Goal: Task Accomplishment & Management: Manage account settings

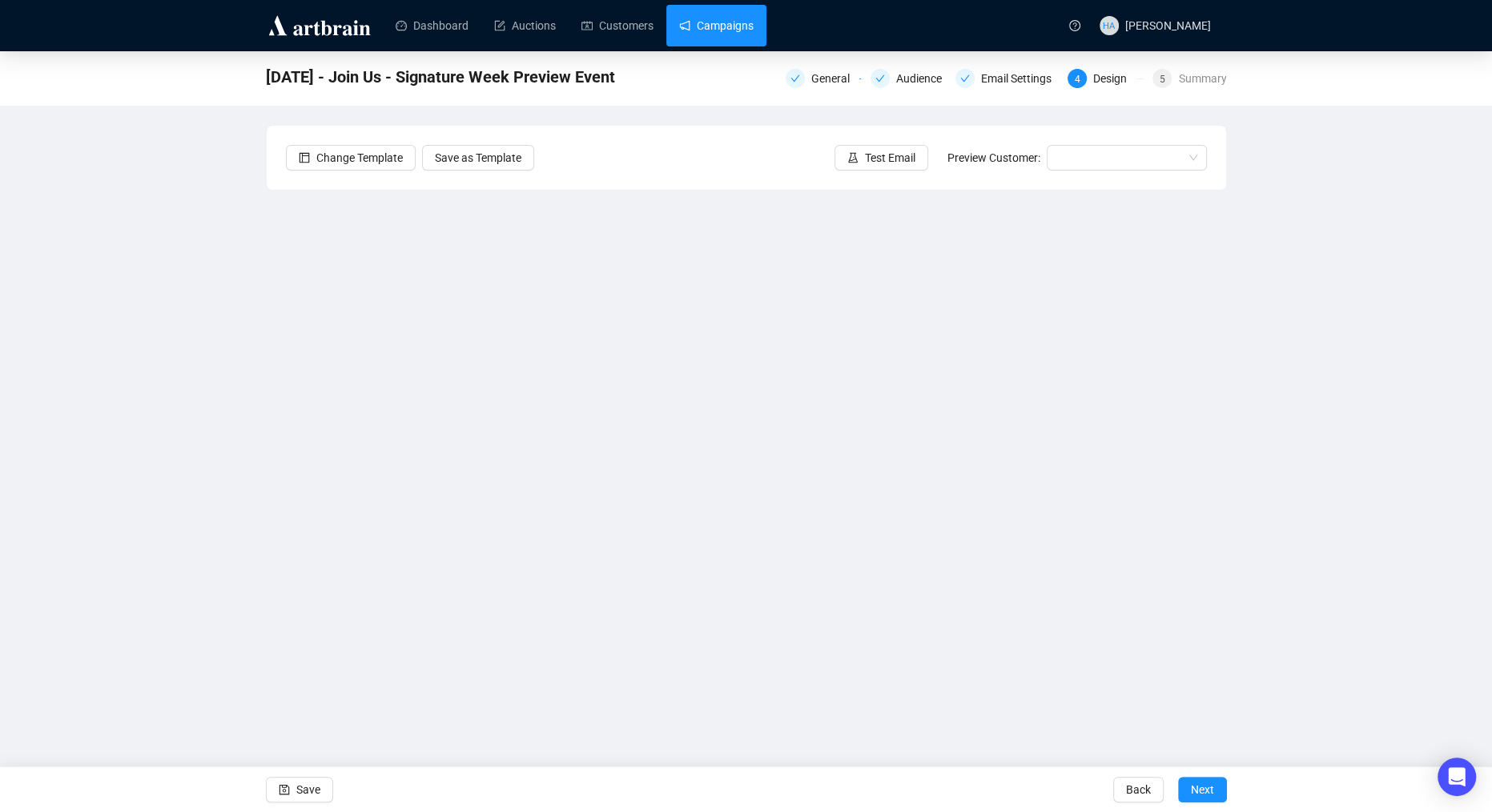
drag, startPoint x: 755, startPoint y: 15, endPoint x: 755, endPoint y: 38, distance: 23.0
click at [754, 15] on link "Campaigns" at bounding box center [715, 26] width 74 height 41
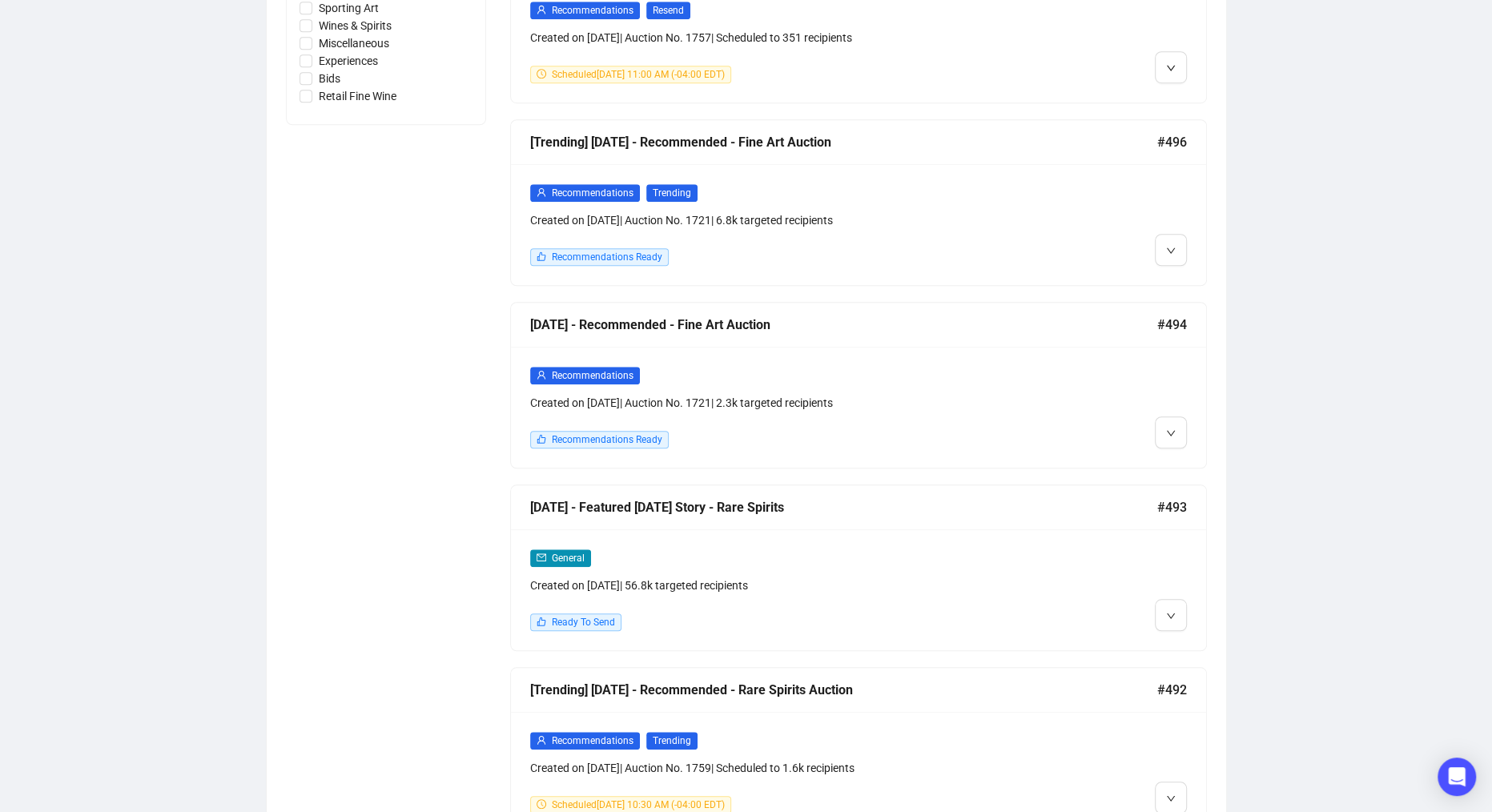
scroll to position [1082, 0]
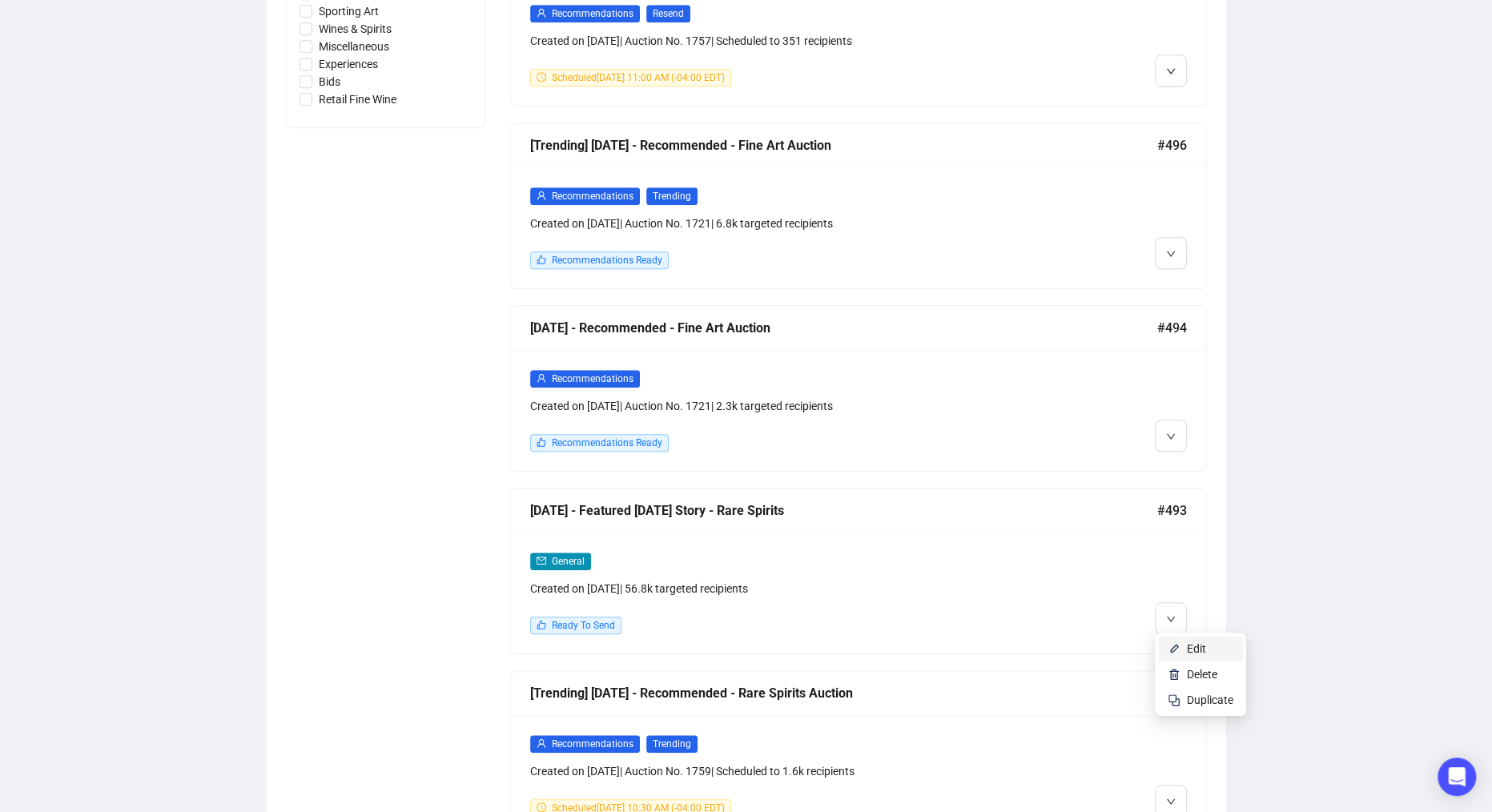
click at [1181, 642] on li "Edit" at bounding box center [1201, 648] width 85 height 26
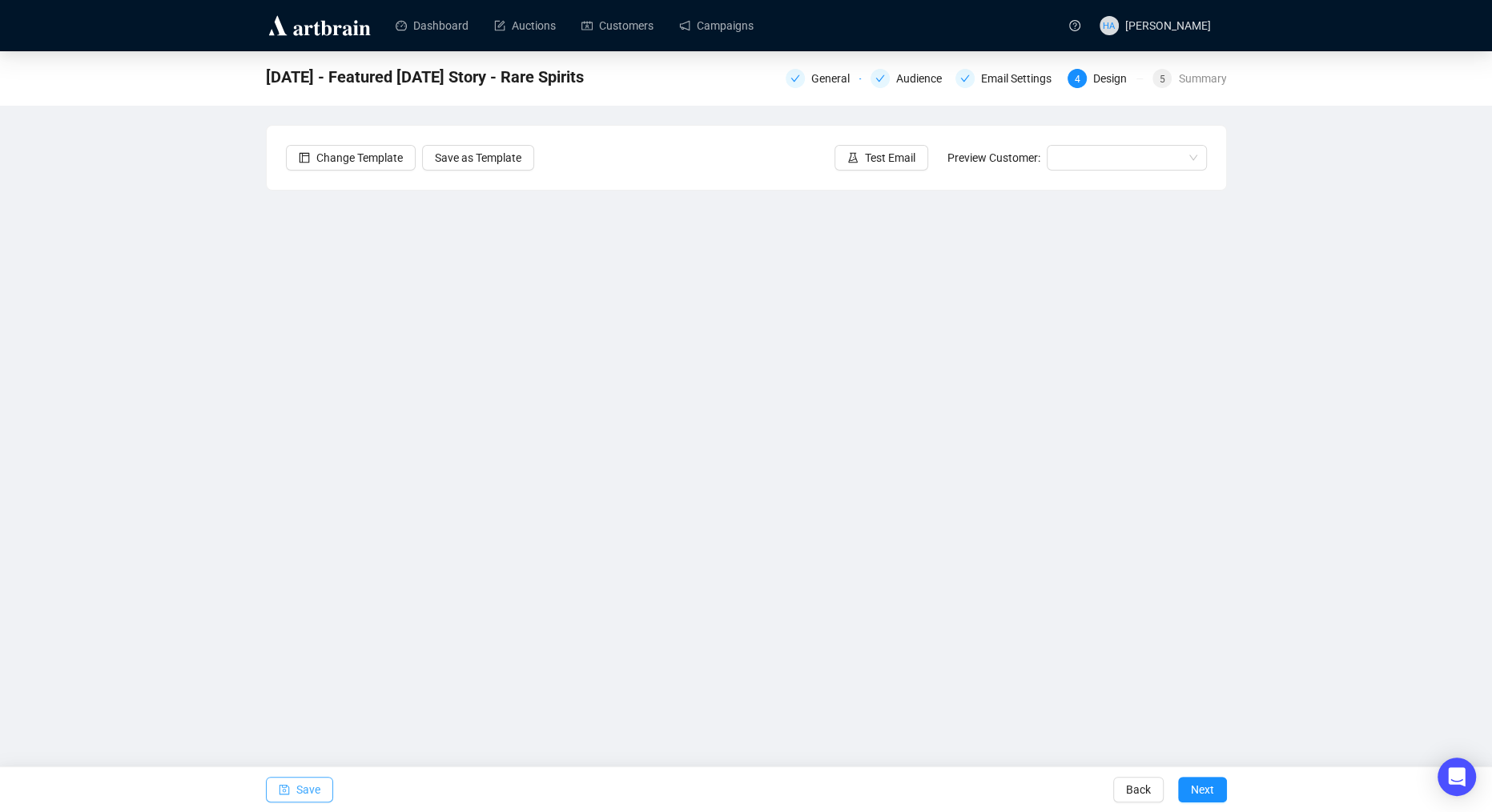
click at [317, 787] on span "Save" at bounding box center [308, 789] width 24 height 44
click at [1004, 74] on div "Email Settings" at bounding box center [1020, 78] width 80 height 19
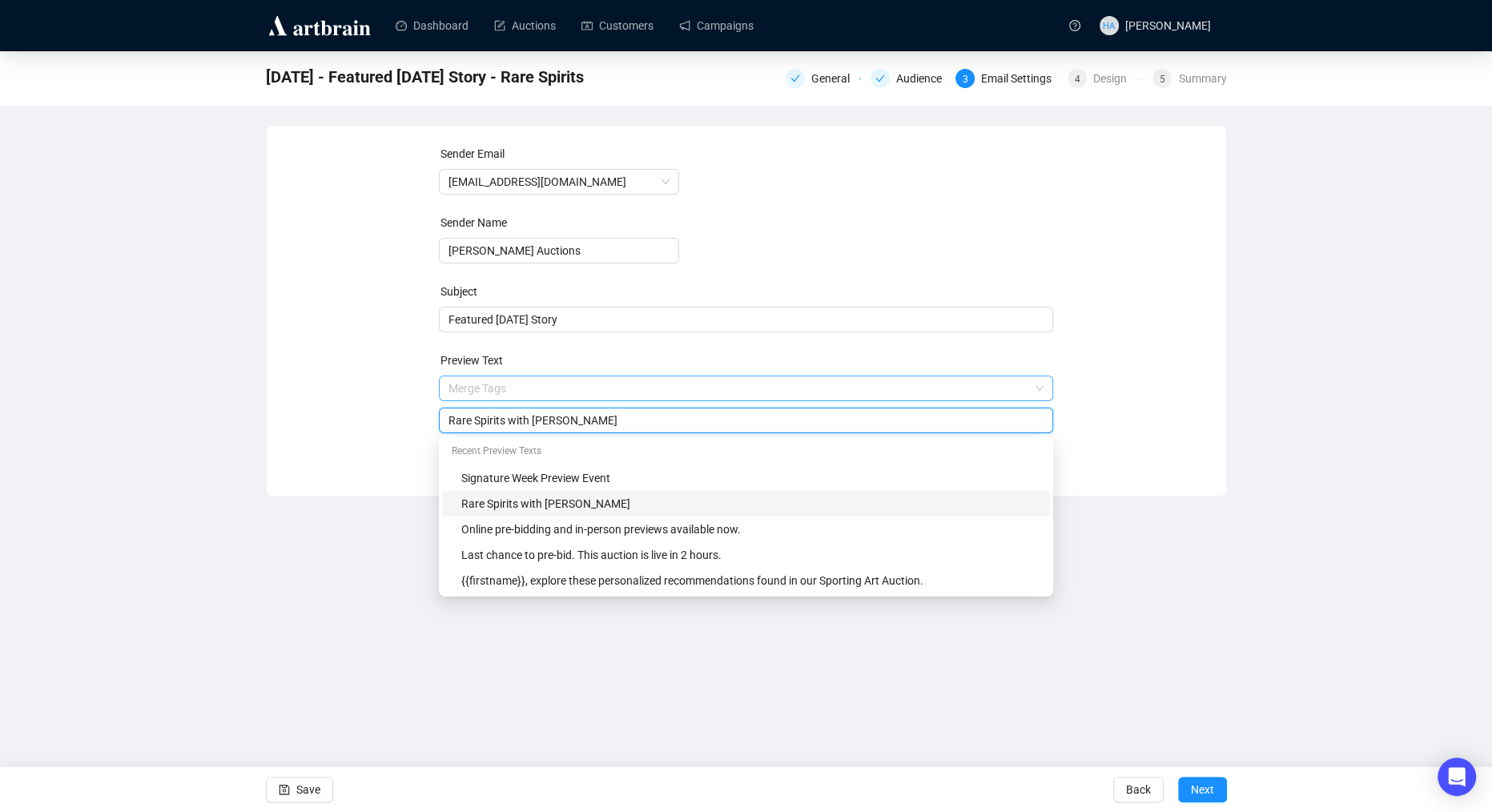
drag, startPoint x: 633, startPoint y: 388, endPoint x: 582, endPoint y: 389, distance: 51.0
click at [582, 389] on span "Merge Tags Rare Spirits with [PERSON_NAME]" at bounding box center [746, 404] width 615 height 44
click at [598, 423] on input "Rare Spirits with [PERSON_NAME]" at bounding box center [746, 420] width 595 height 18
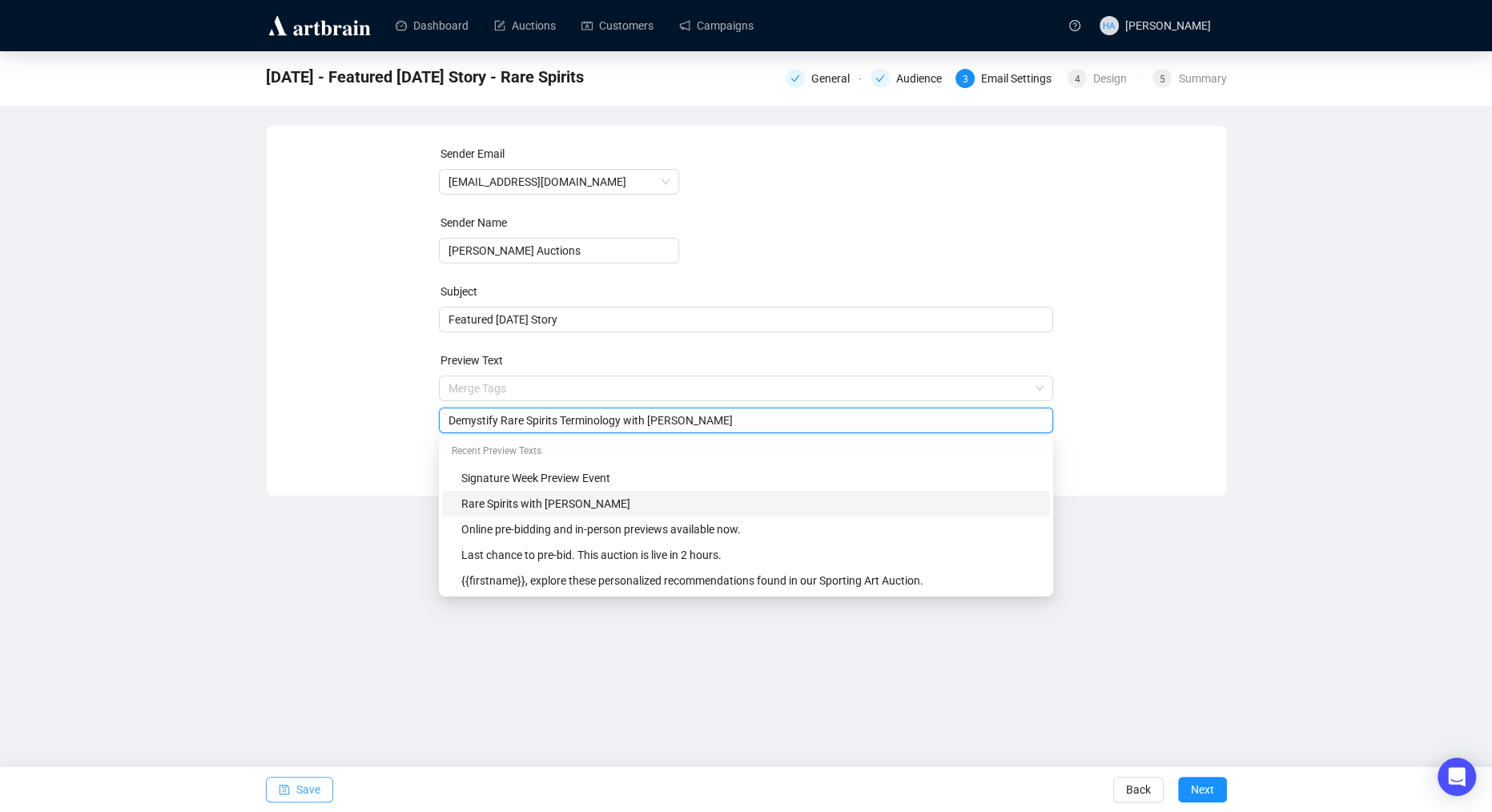
type input "Demystify Rare Spirits Terminology with [PERSON_NAME]"
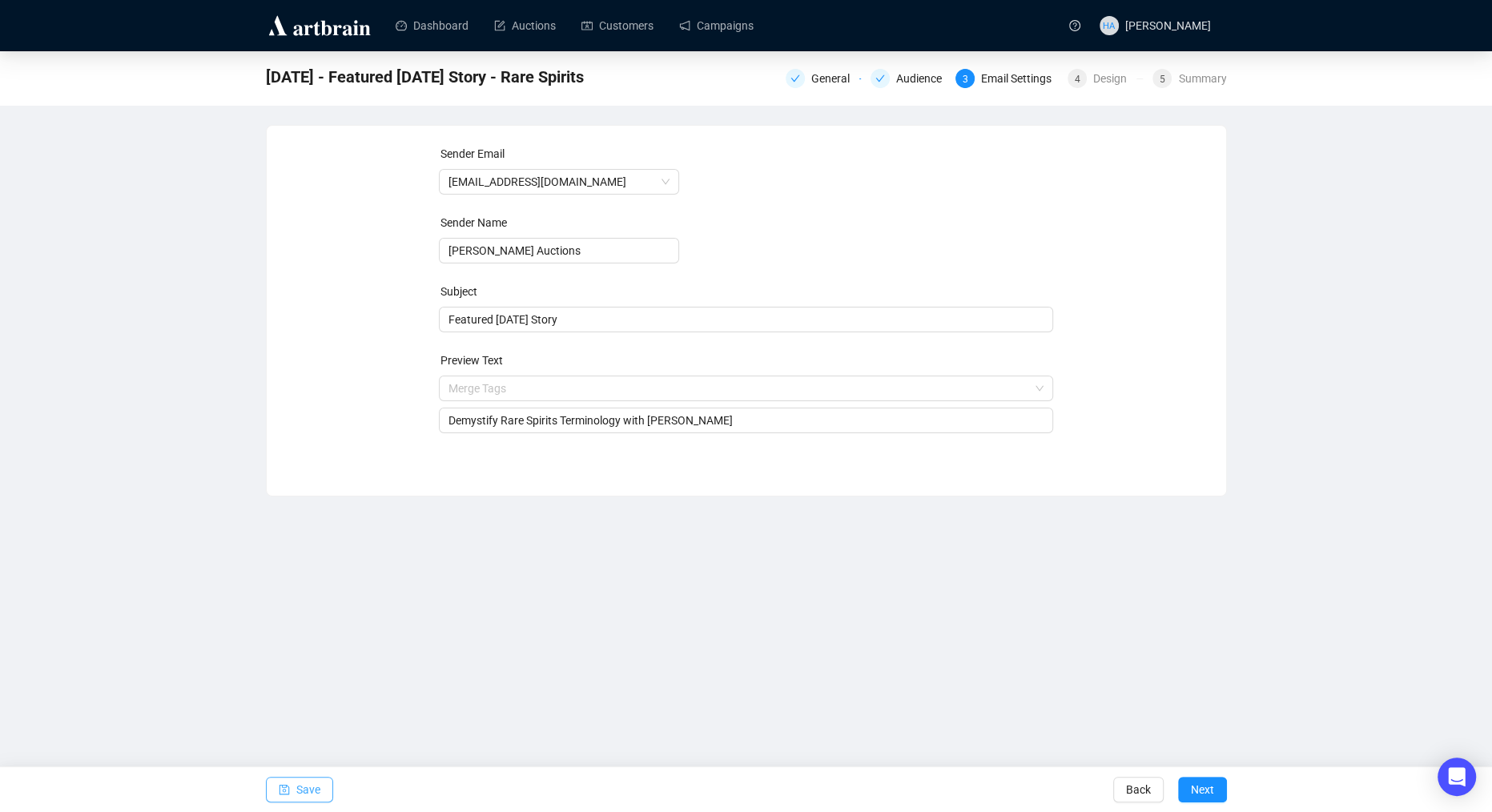
click at [300, 789] on span "Save" at bounding box center [308, 789] width 24 height 44
